Goal: Book appointment/travel/reservation

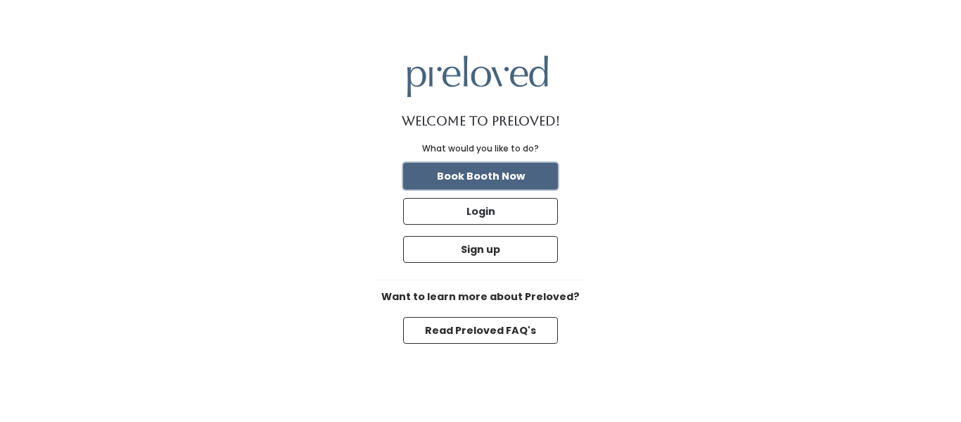
click at [546, 175] on button "Book Booth Now" at bounding box center [480, 176] width 155 height 27
click at [521, 167] on button "Book Booth Now" at bounding box center [480, 176] width 155 height 27
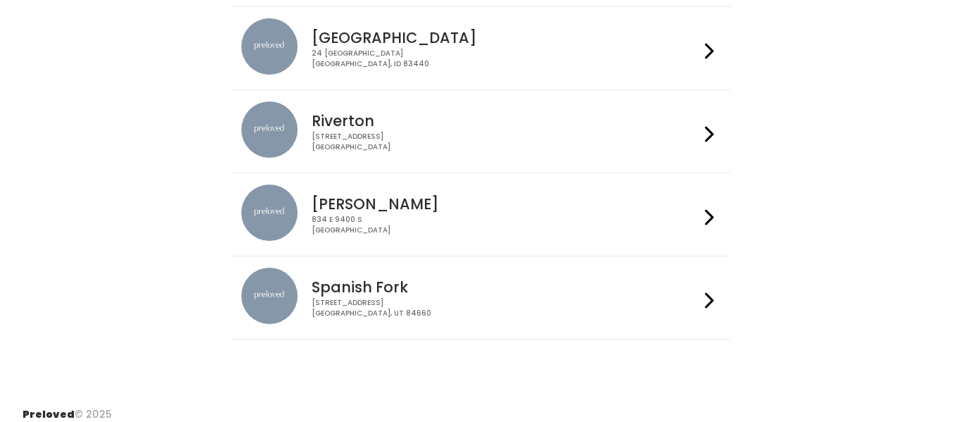
scroll to position [645, 0]
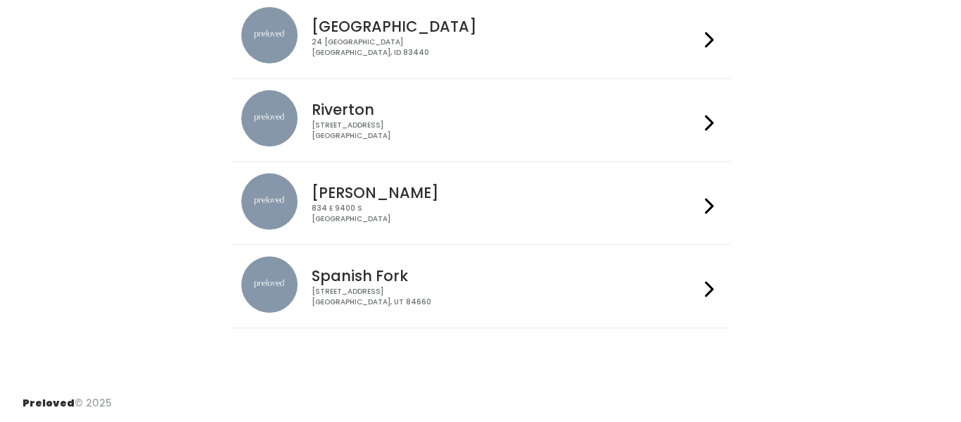
click at [645, 263] on div "Spanish Fork 244 N Main St Spanish Fork, UT 84660" at bounding box center [502, 281] width 393 height 51
